Goal: Information Seeking & Learning: Learn about a topic

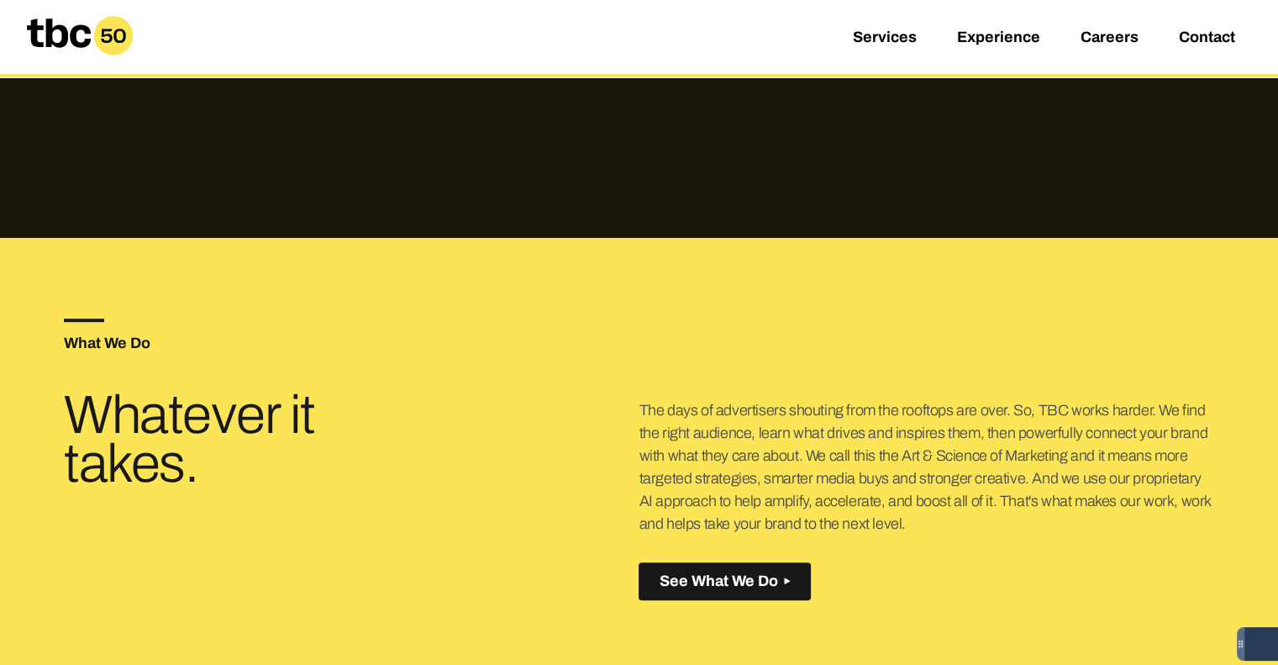
scroll to position [672, 0]
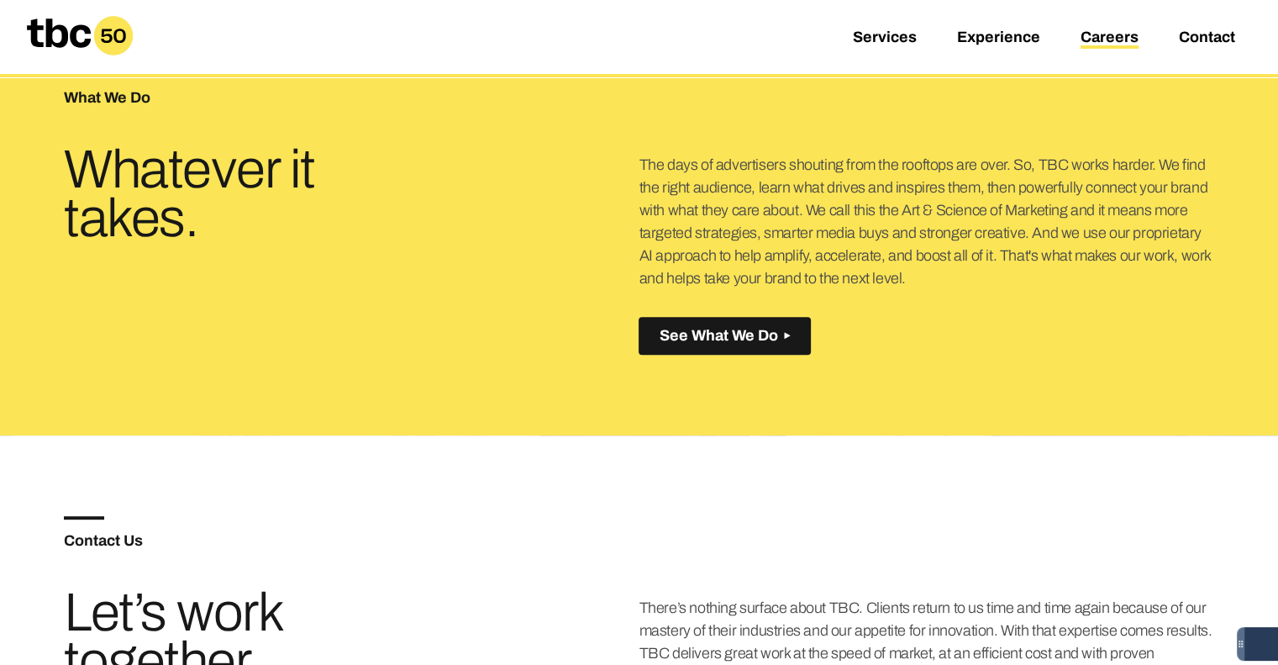
click at [1131, 45] on link "Careers" at bounding box center [1110, 39] width 58 height 20
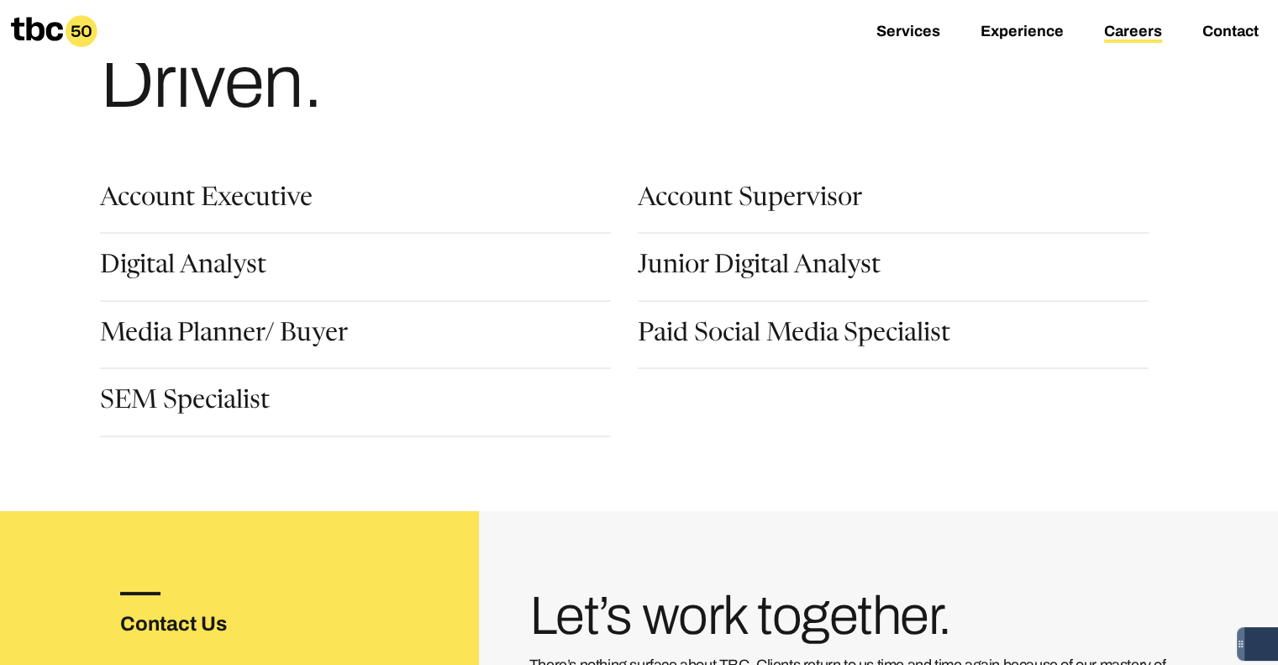
scroll to position [84, 0]
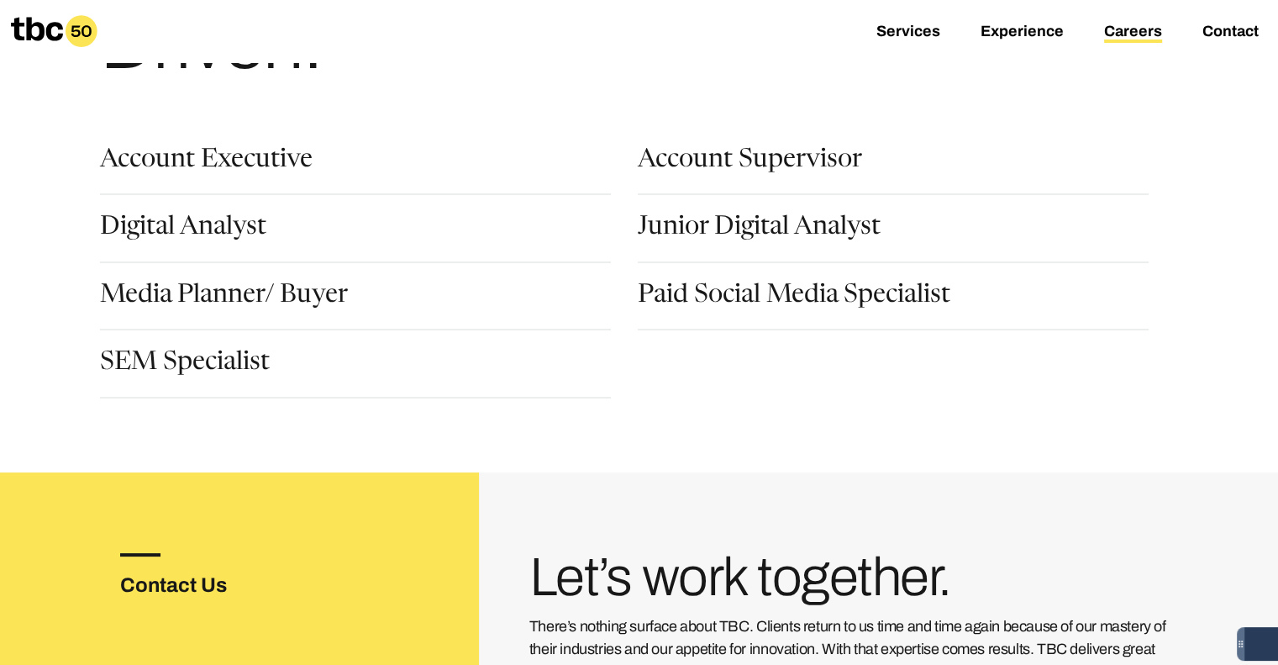
scroll to position [84, 0]
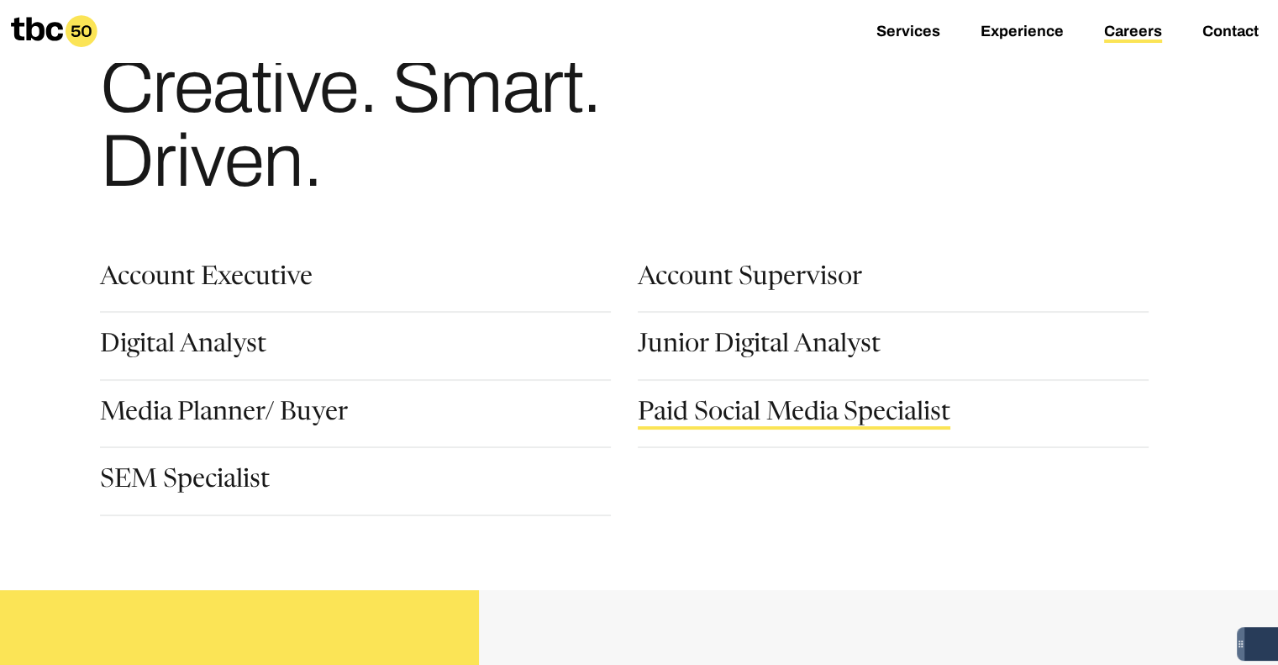
click at [755, 414] on link "Paid Social Media Specialist" at bounding box center [794, 415] width 313 height 29
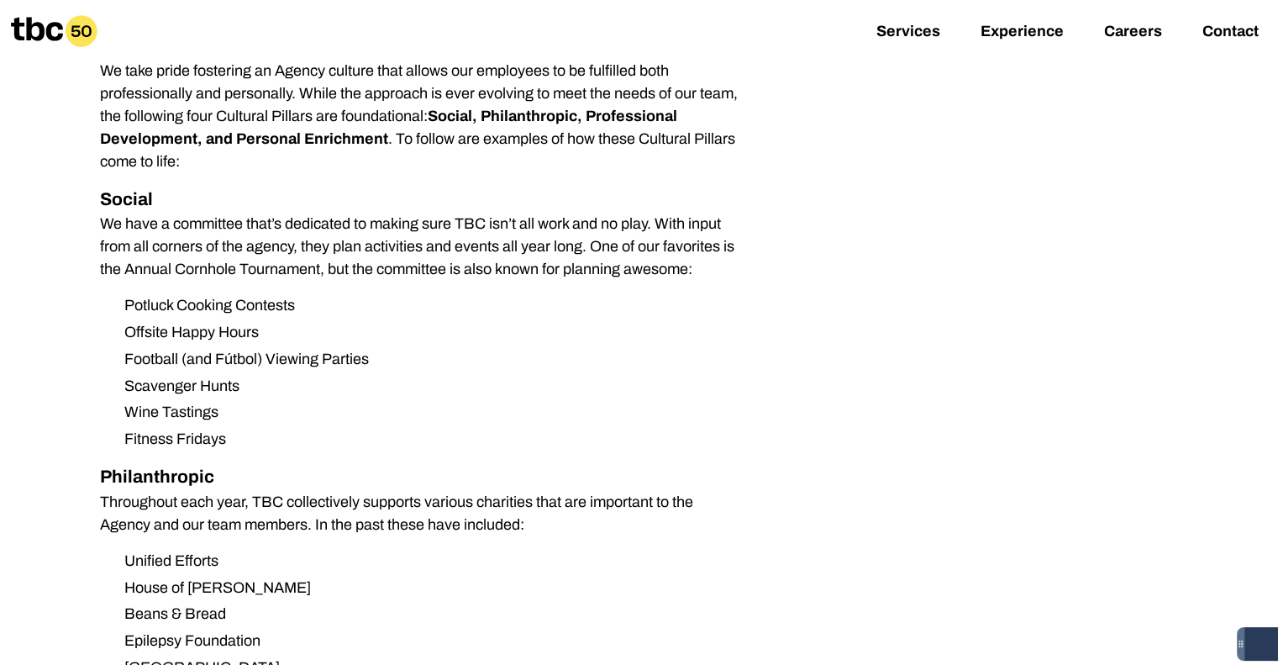
scroll to position [1176, 0]
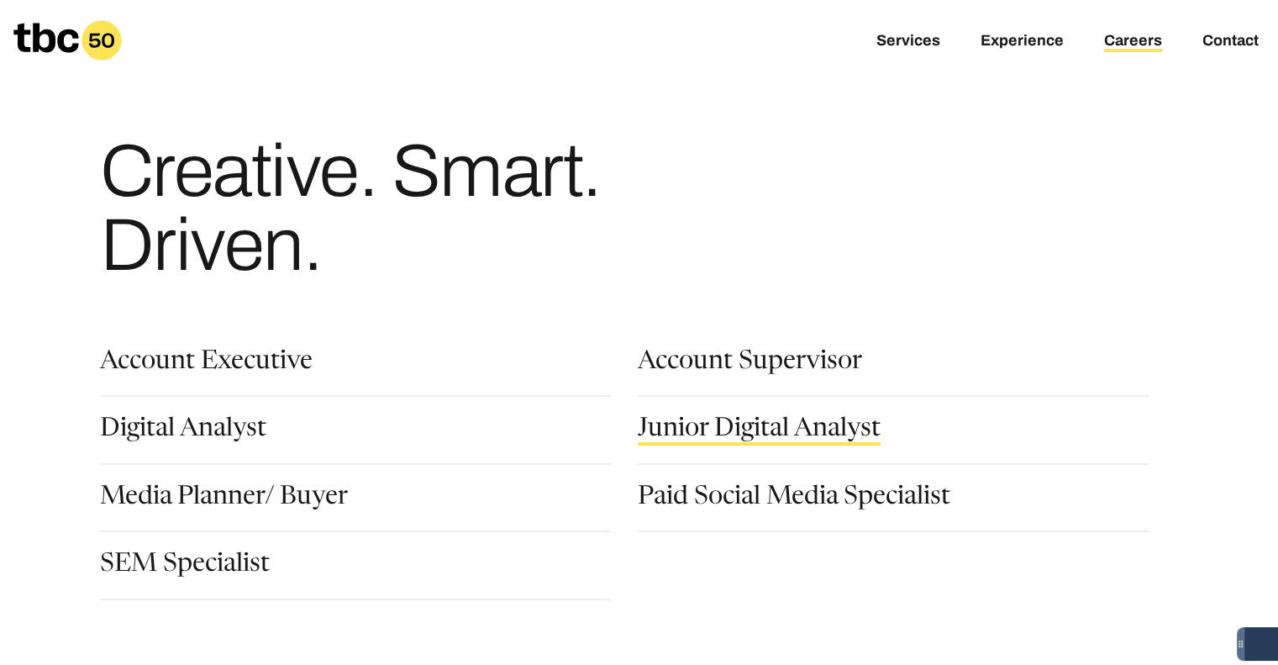
click at [701, 429] on link "Junior Digital Analyst" at bounding box center [759, 431] width 243 height 29
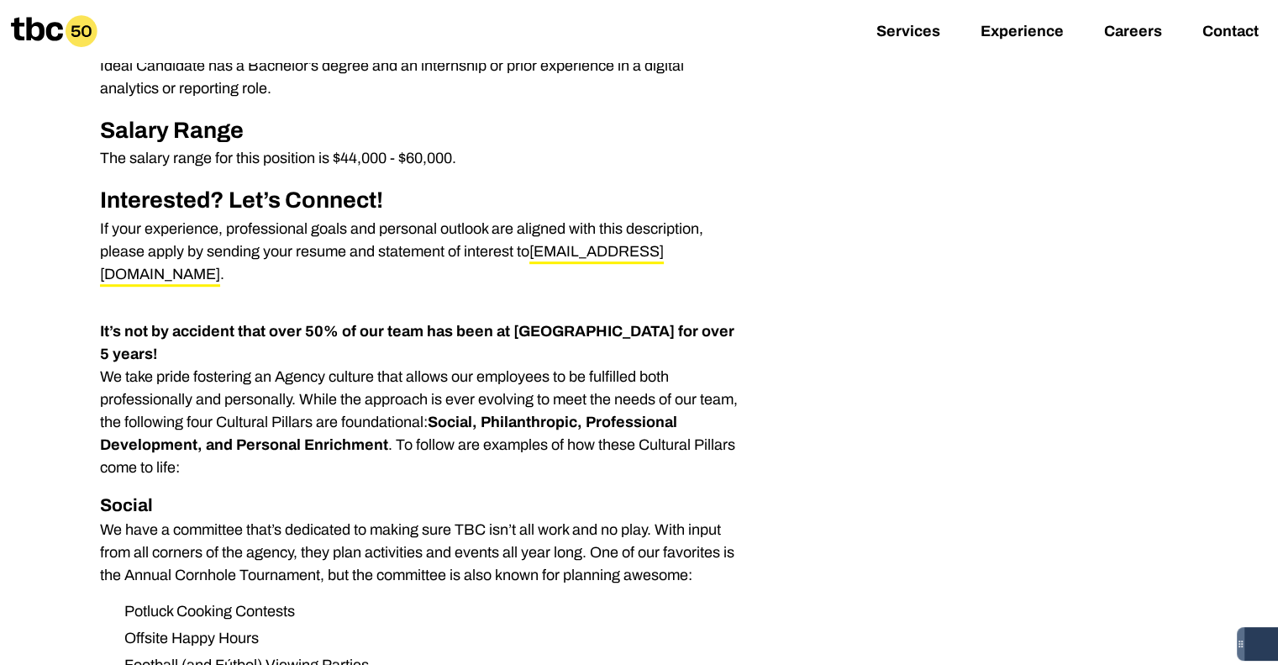
scroll to position [924, 0]
